Goal: Information Seeking & Learning: Learn about a topic

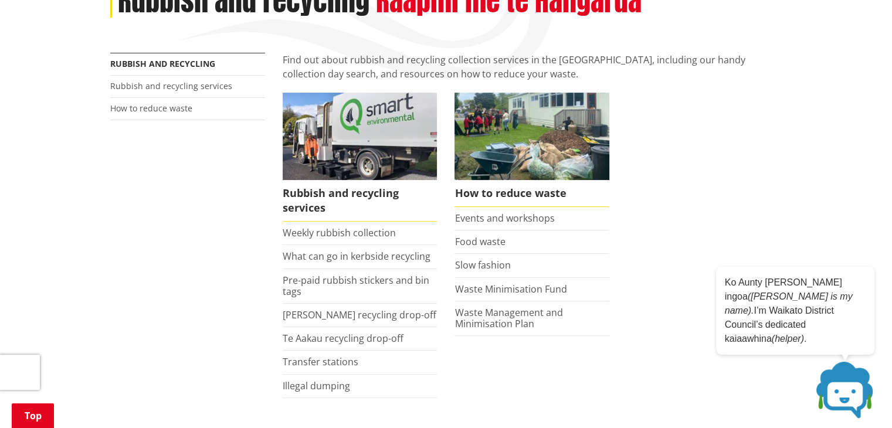
scroll to position [188, 0]
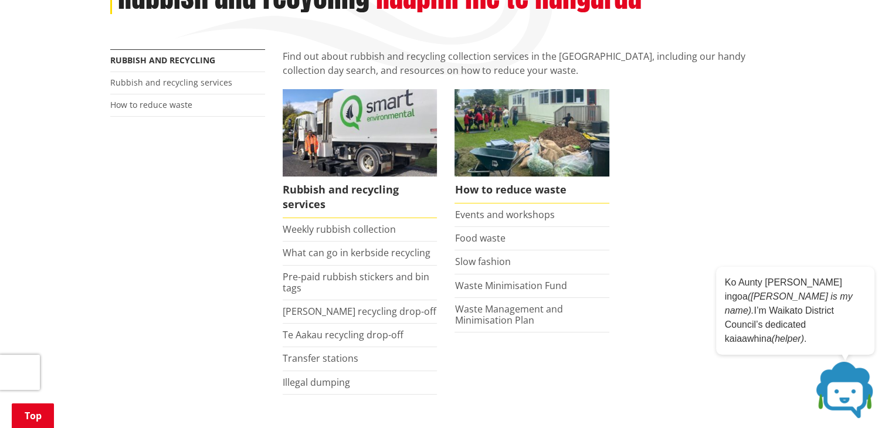
click at [380, 257] on link "What can go in kerbside recycling" at bounding box center [357, 252] width 148 height 13
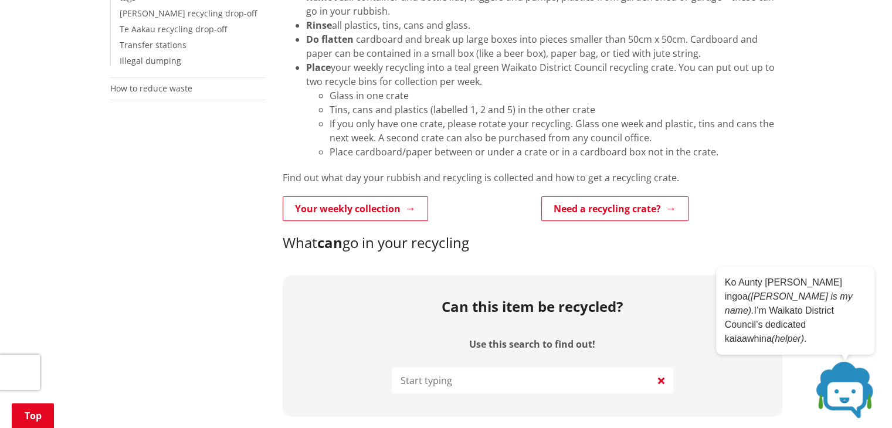
scroll to position [335, 0]
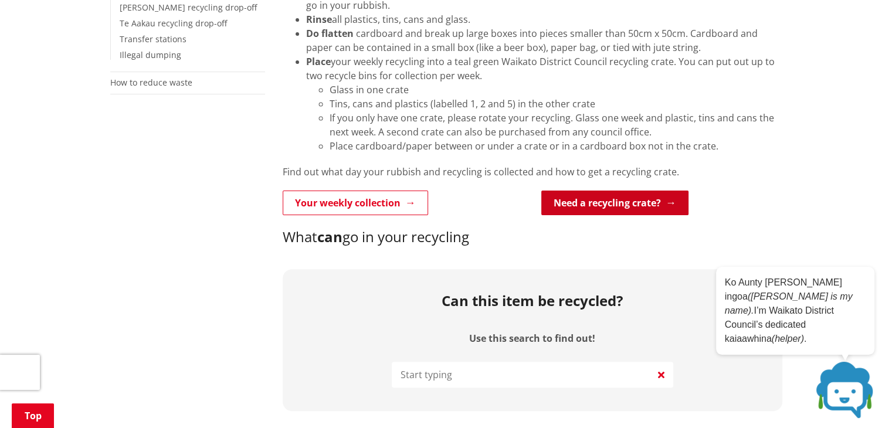
click at [631, 201] on link "Need a recycling crate?" at bounding box center [614, 203] width 147 height 25
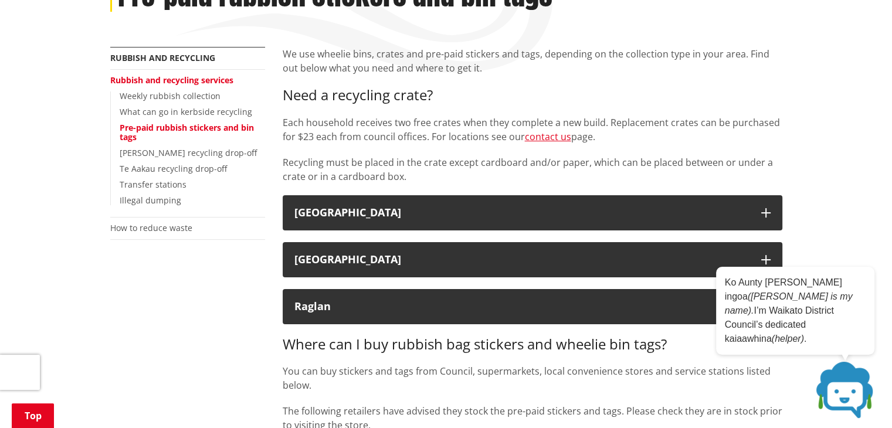
scroll to position [195, 0]
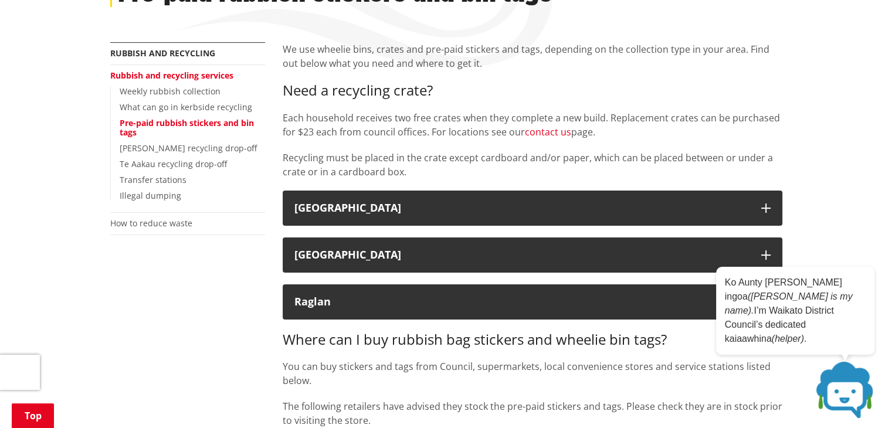
click at [547, 134] on link "contact us" at bounding box center [548, 131] width 46 height 13
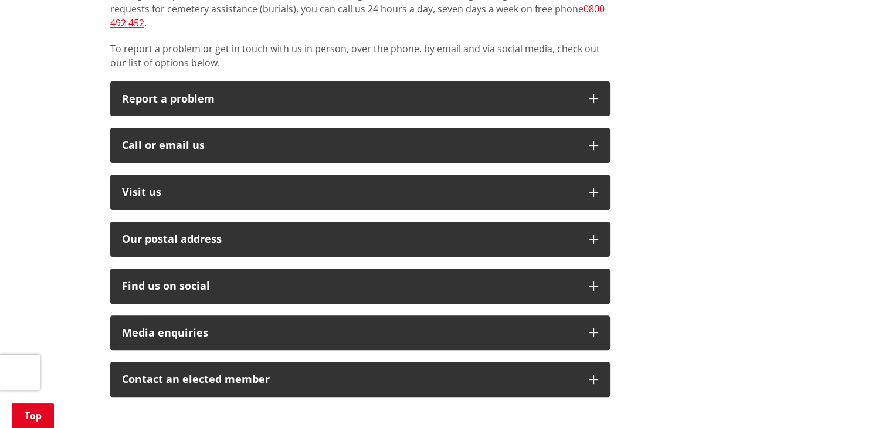
scroll to position [284, 0]
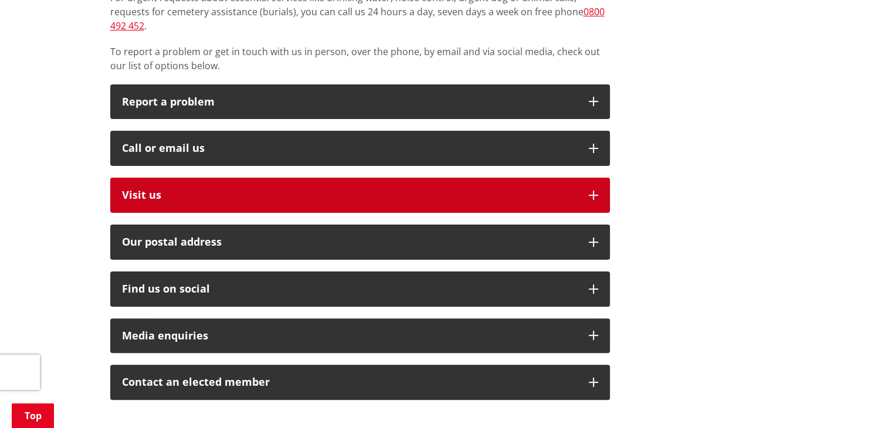
click at [595, 191] on icon "button" at bounding box center [593, 195] width 9 height 9
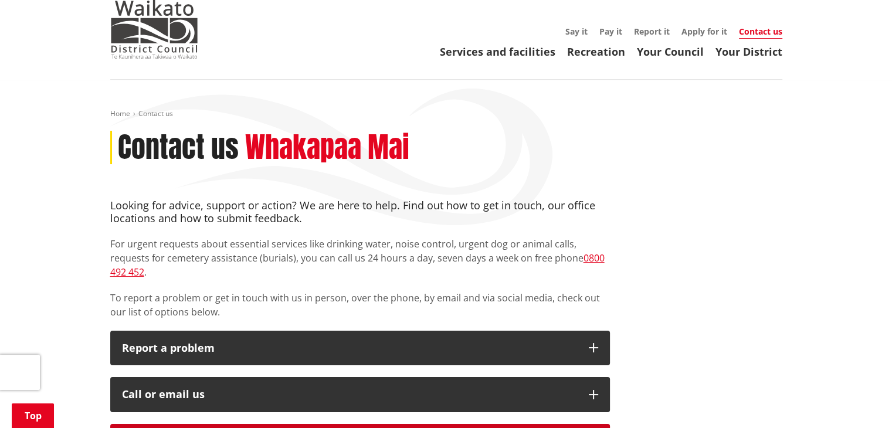
scroll to position [0, 0]
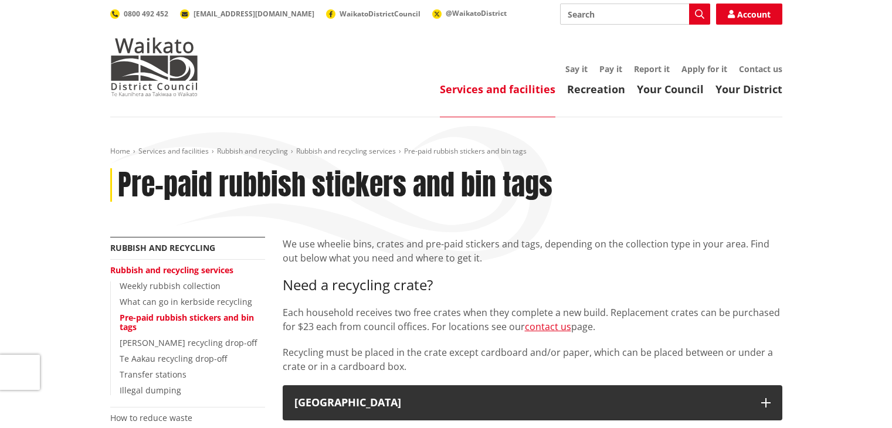
scroll to position [195, 0]
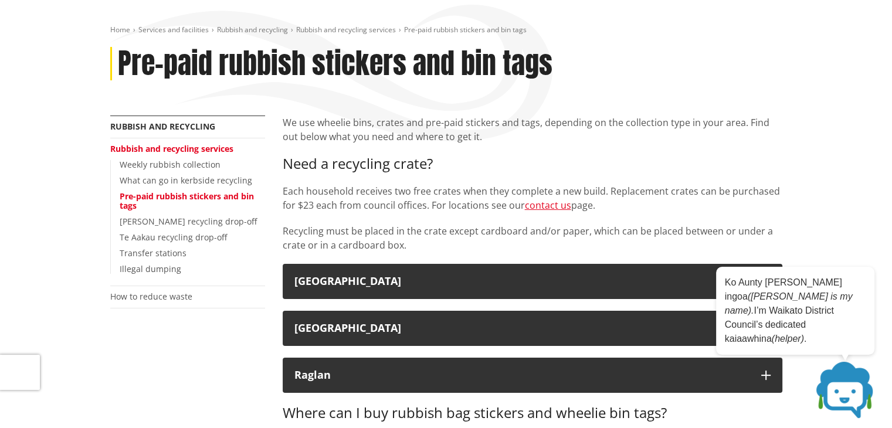
scroll to position [111, 0]
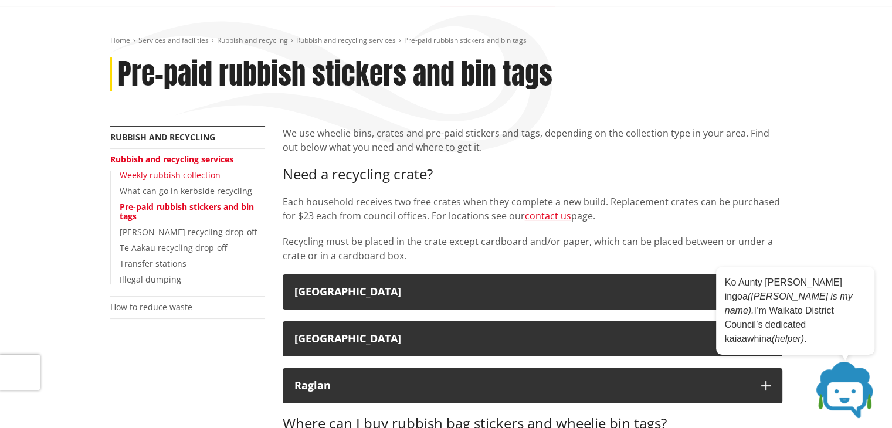
click at [190, 177] on link "Weekly rubbish collection" at bounding box center [170, 174] width 101 height 11
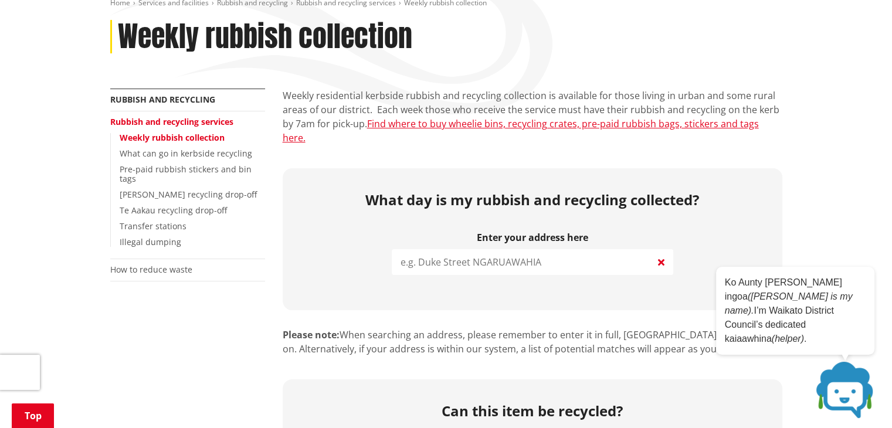
scroll to position [162, 0]
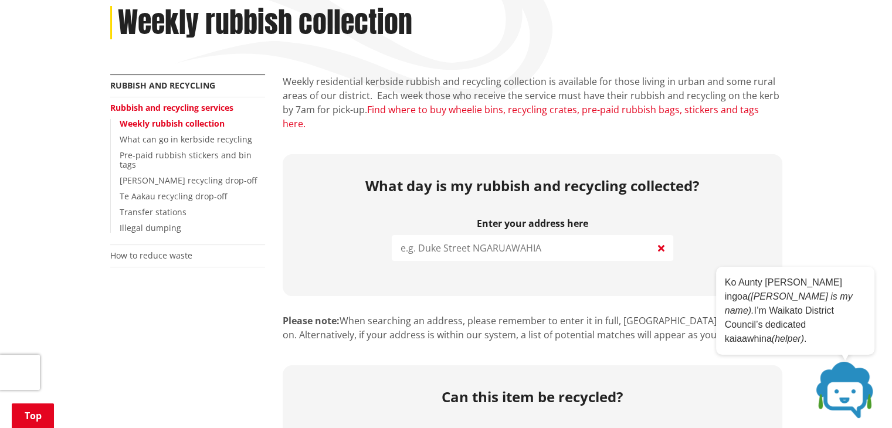
click at [633, 108] on link "Find where to buy wheelie bins, recycling crates, pre-paid rubbish bags, sticke…" at bounding box center [521, 116] width 476 height 27
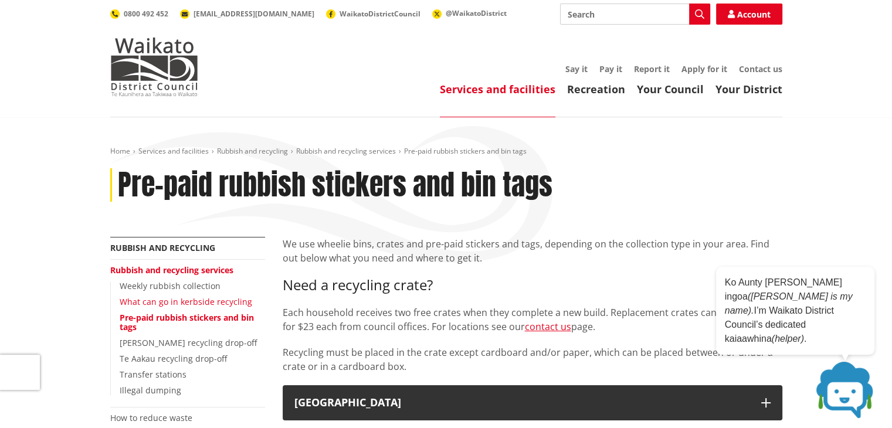
click at [185, 303] on link "What can go in kerbside recycling" at bounding box center [186, 301] width 133 height 11
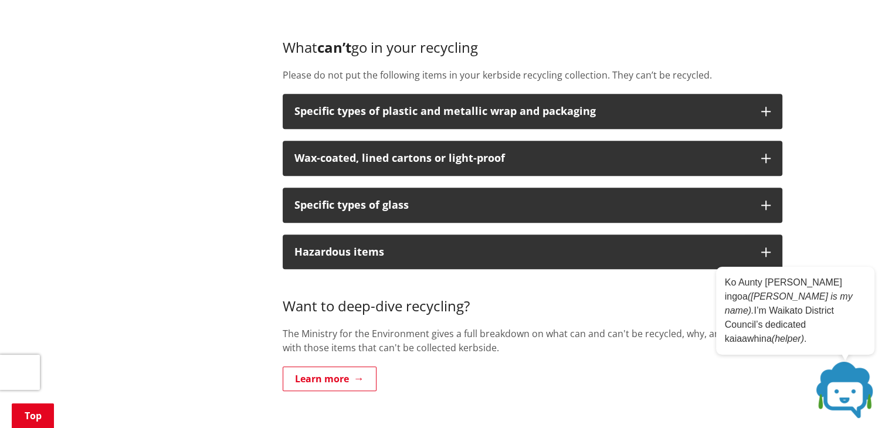
scroll to position [1233, 0]
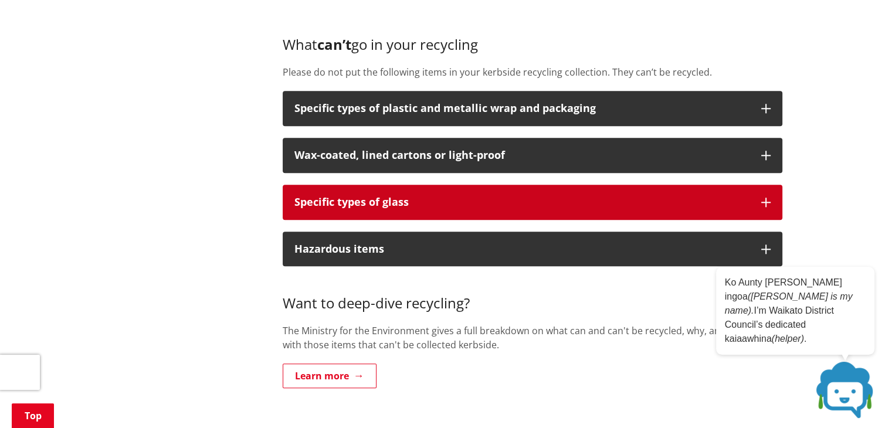
click at [766, 200] on icon "button" at bounding box center [765, 202] width 9 height 9
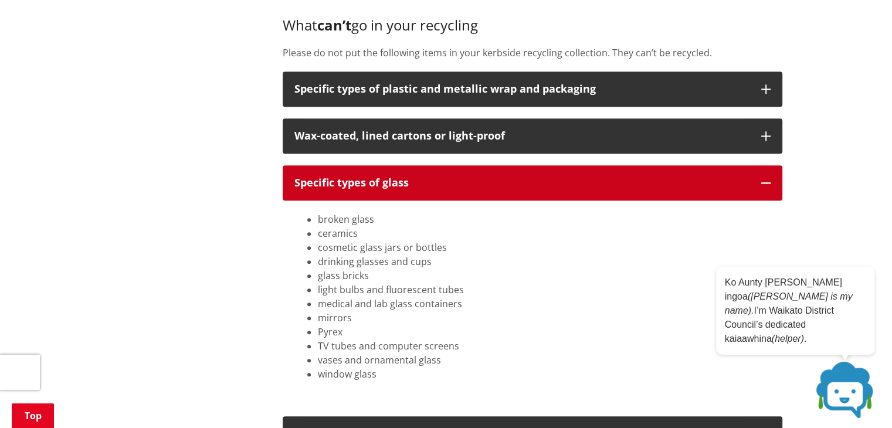
scroll to position [1256, 0]
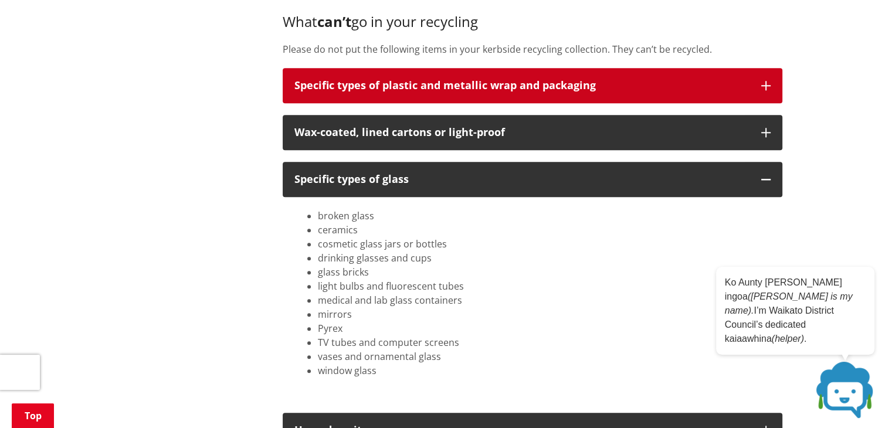
click at [770, 80] on button "Specific types of plastic and metallic wrap and packaging" at bounding box center [533, 85] width 500 height 35
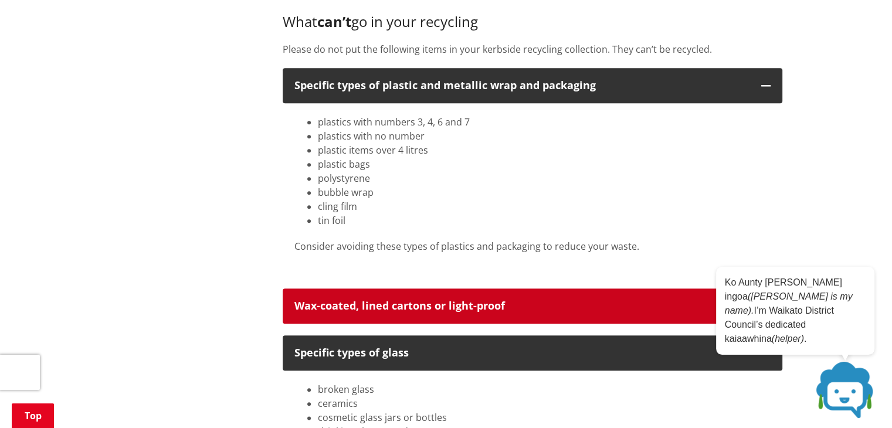
click at [699, 304] on p "Wax-coated, lined cartons or light-proof" at bounding box center [521, 306] width 455 height 12
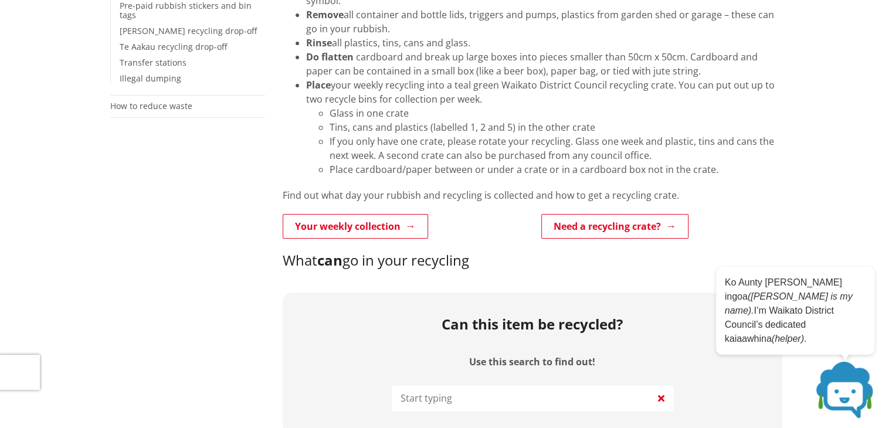
scroll to position [0, 0]
